Goal: Task Accomplishment & Management: Manage account settings

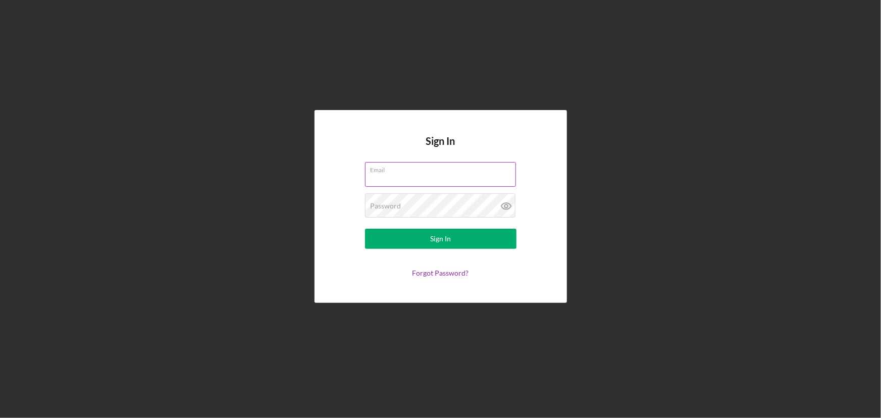
click at [417, 179] on input "Email" at bounding box center [440, 174] width 151 height 24
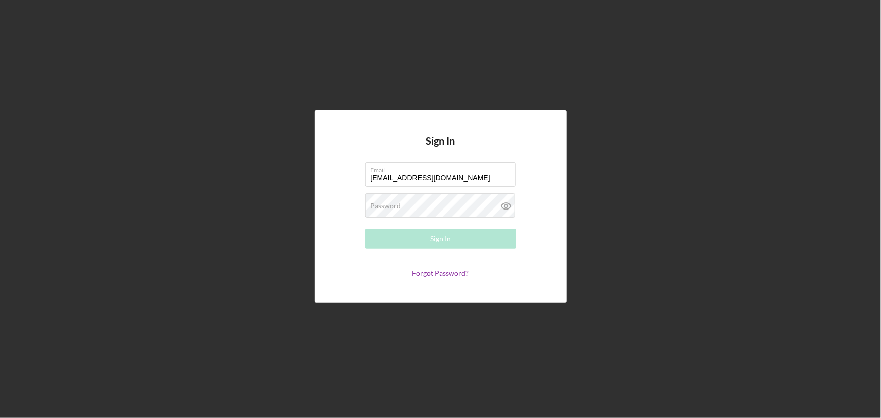
type input "[EMAIL_ADDRESS][DOMAIN_NAME]"
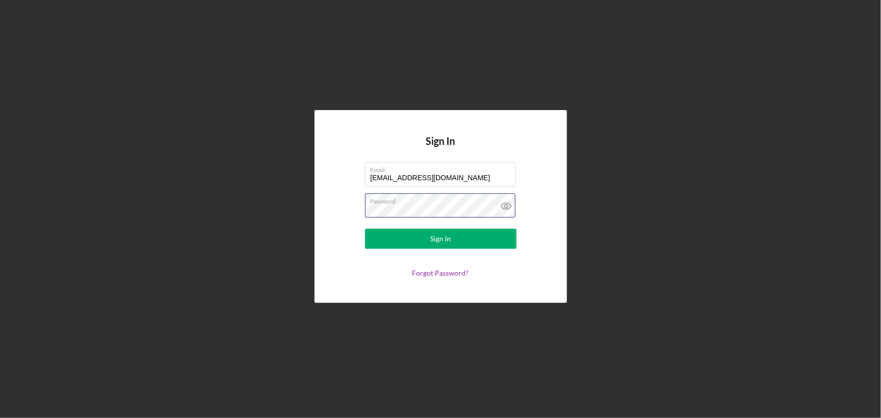
click at [365, 229] on button "Sign In" at bounding box center [440, 239] width 151 height 20
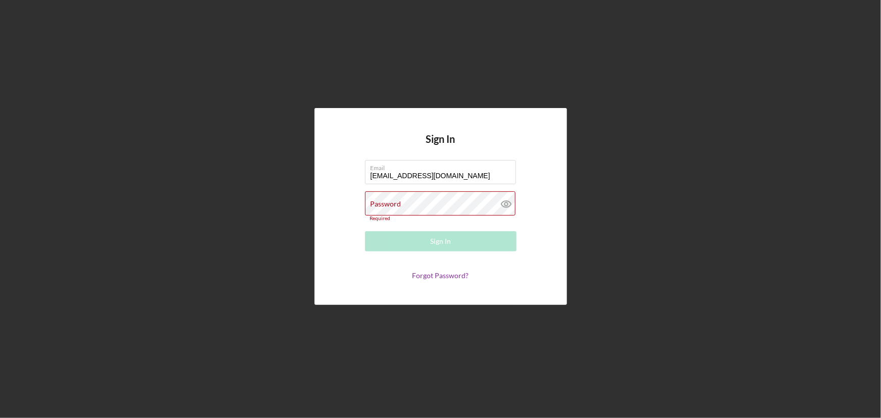
drag, startPoint x: 206, startPoint y: 163, endPoint x: 189, endPoint y: 87, distance: 77.1
click at [205, 161] on div "Sign In Email [EMAIL_ADDRESS][DOMAIN_NAME] Password Required Sign In Forgot Pas…" at bounding box center [440, 206] width 871 height 413
click at [392, 203] on label "Password" at bounding box center [386, 204] width 31 height 8
click at [401, 200] on label "Password" at bounding box center [386, 204] width 31 height 8
click at [422, 198] on div "Password Required" at bounding box center [440, 206] width 151 height 30
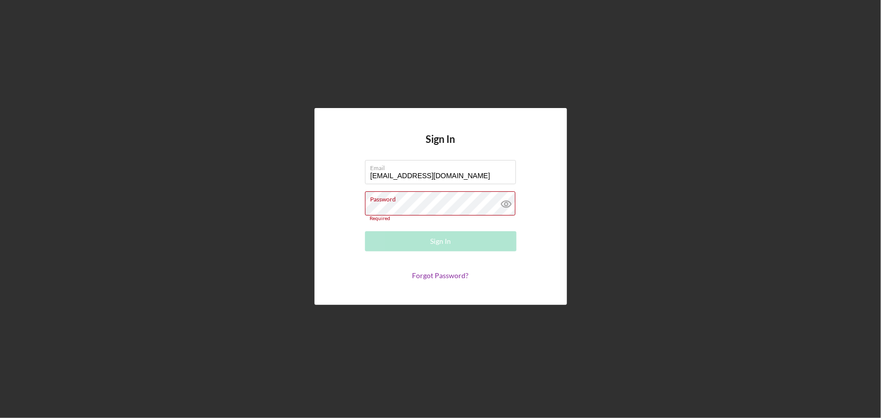
click at [422, 198] on div "Password Required" at bounding box center [440, 206] width 151 height 30
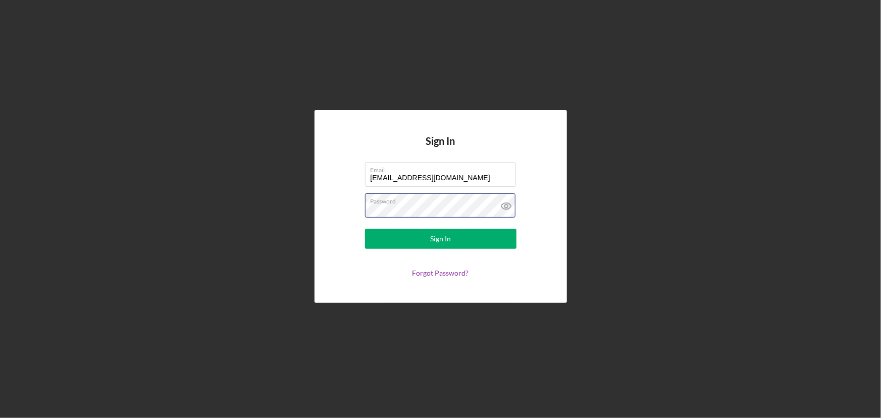
click at [365, 229] on button "Sign In" at bounding box center [440, 239] width 151 height 20
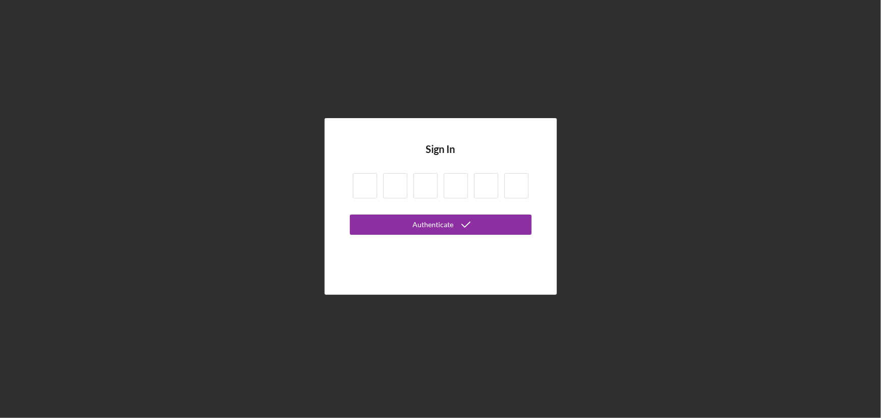
click at [368, 191] on input at bounding box center [365, 185] width 24 height 25
type input "7"
type input "8"
type input "3"
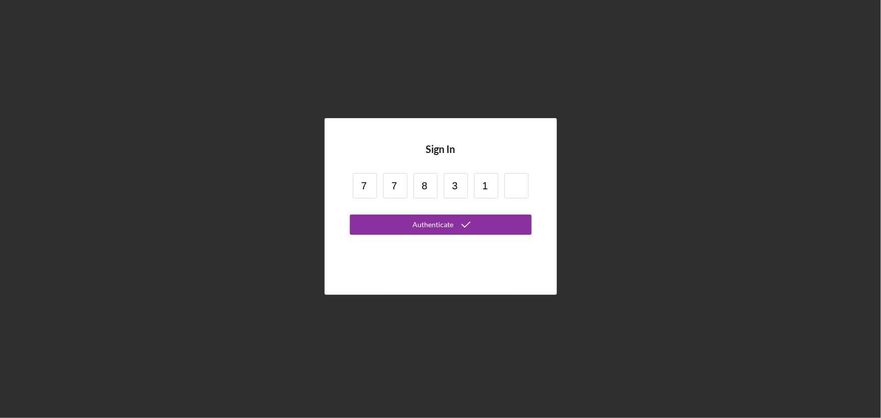
type input "1"
type input "6"
click at [393, 221] on button "Authenticate" at bounding box center [441, 225] width 182 height 20
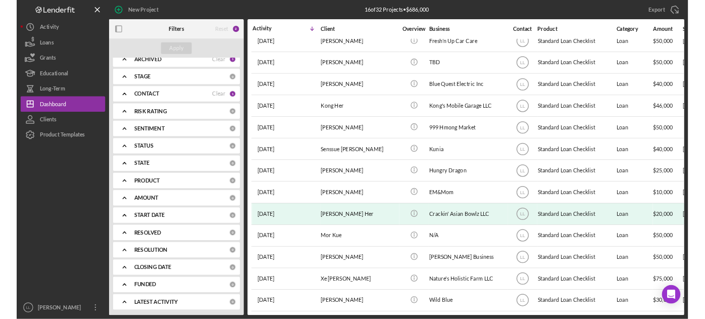
scroll to position [99, 0]
